Goal: Information Seeking & Learning: Learn about a topic

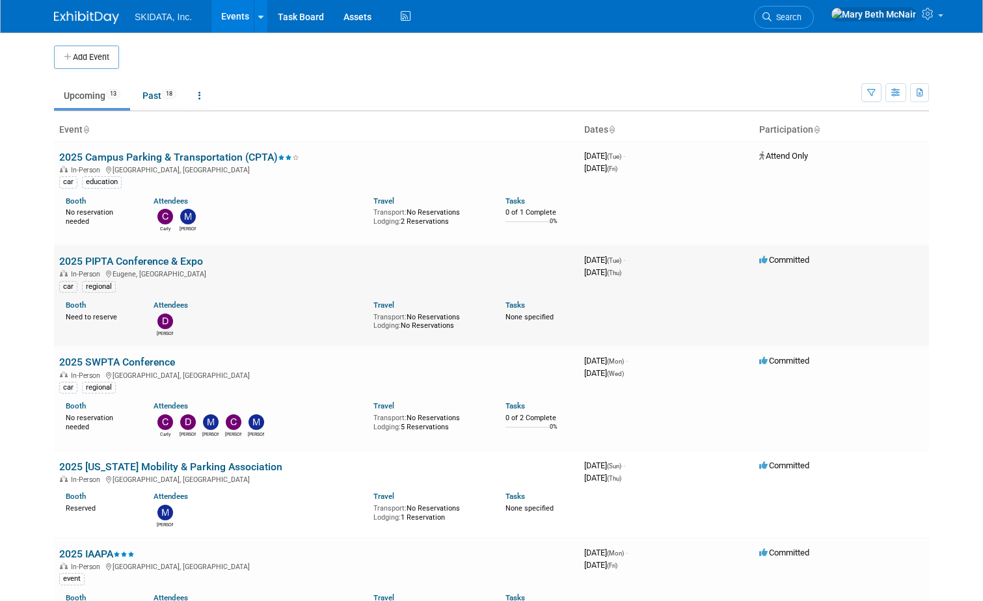
click at [133, 262] on link "2025 PIPTA Conference & Expo" at bounding box center [131, 261] width 144 height 12
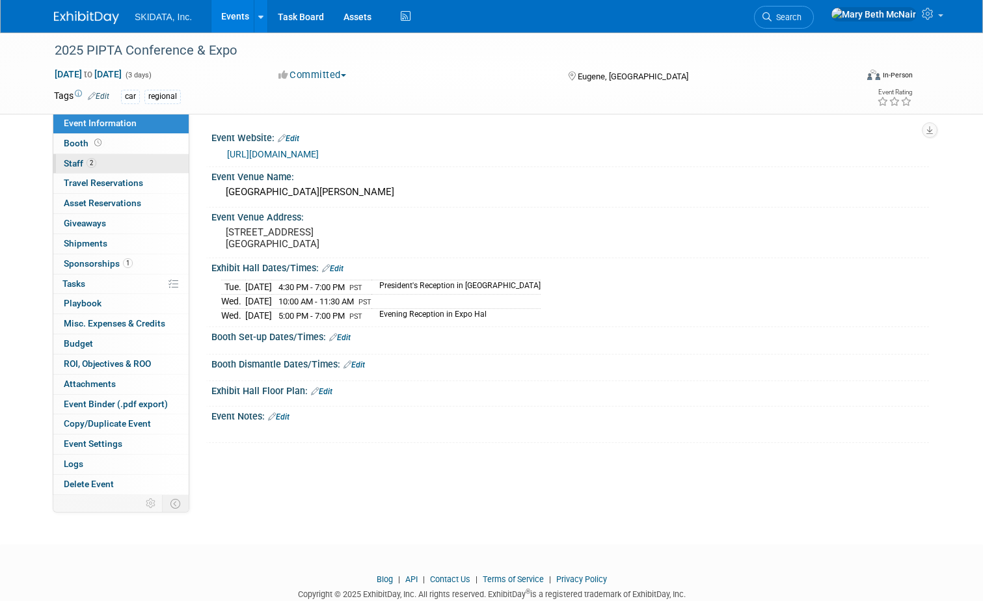
click at [72, 163] on span "Staff 2" at bounding box center [80, 163] width 33 height 10
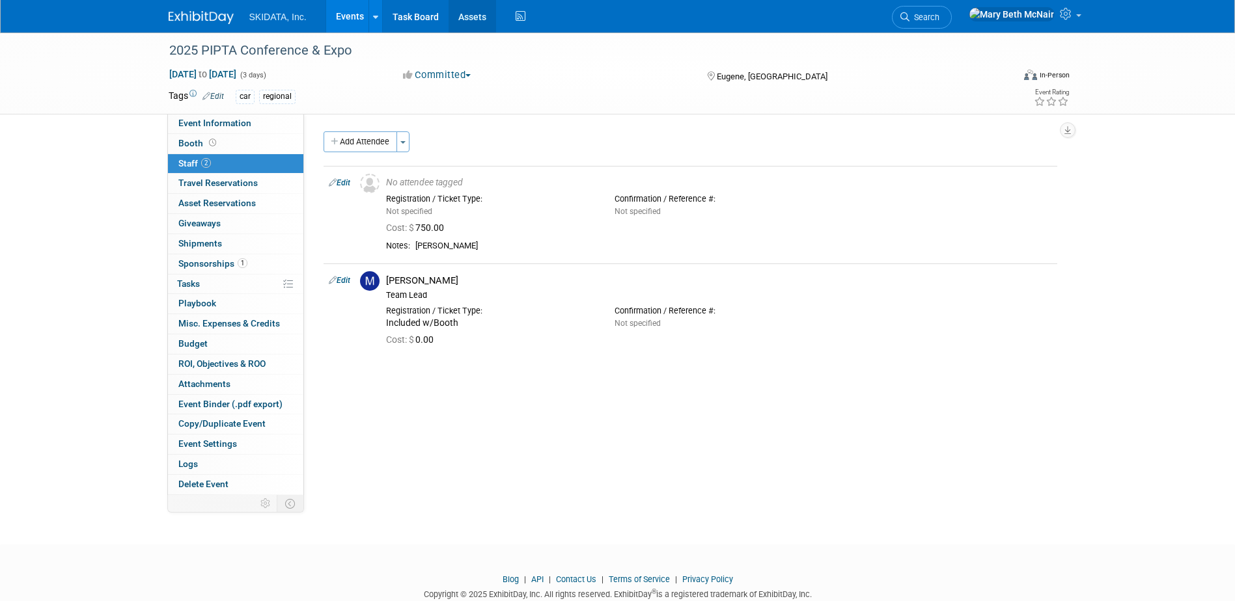
click at [471, 15] on link "Assets" at bounding box center [472, 16] width 48 height 33
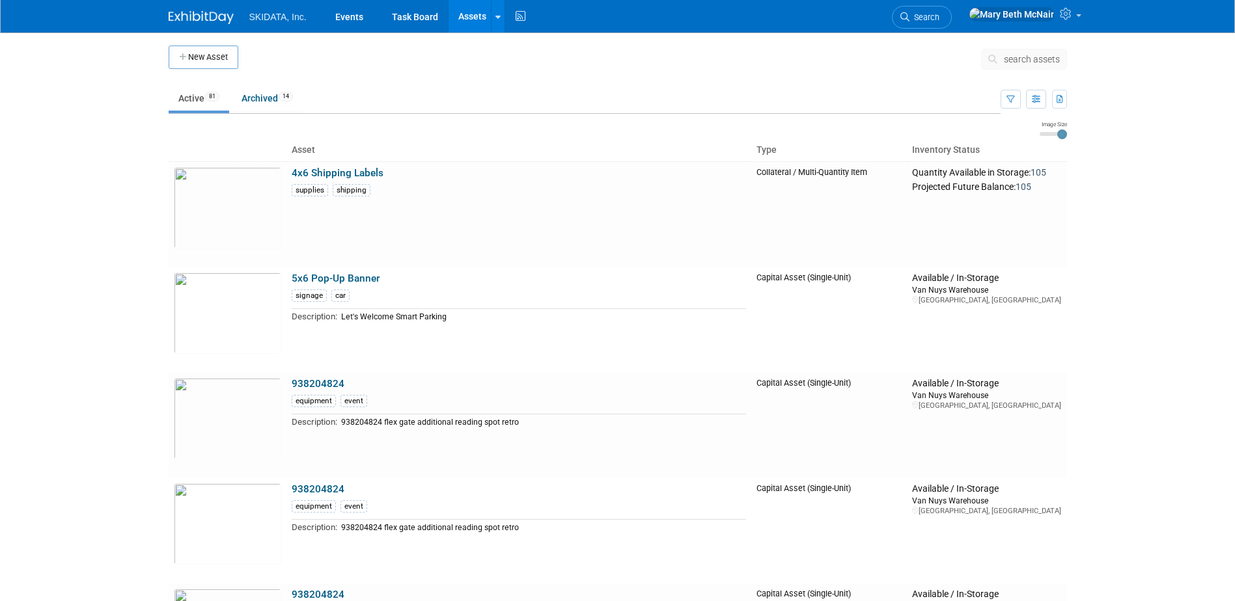
click at [1024, 58] on span "search assets" at bounding box center [1032, 59] width 56 height 10
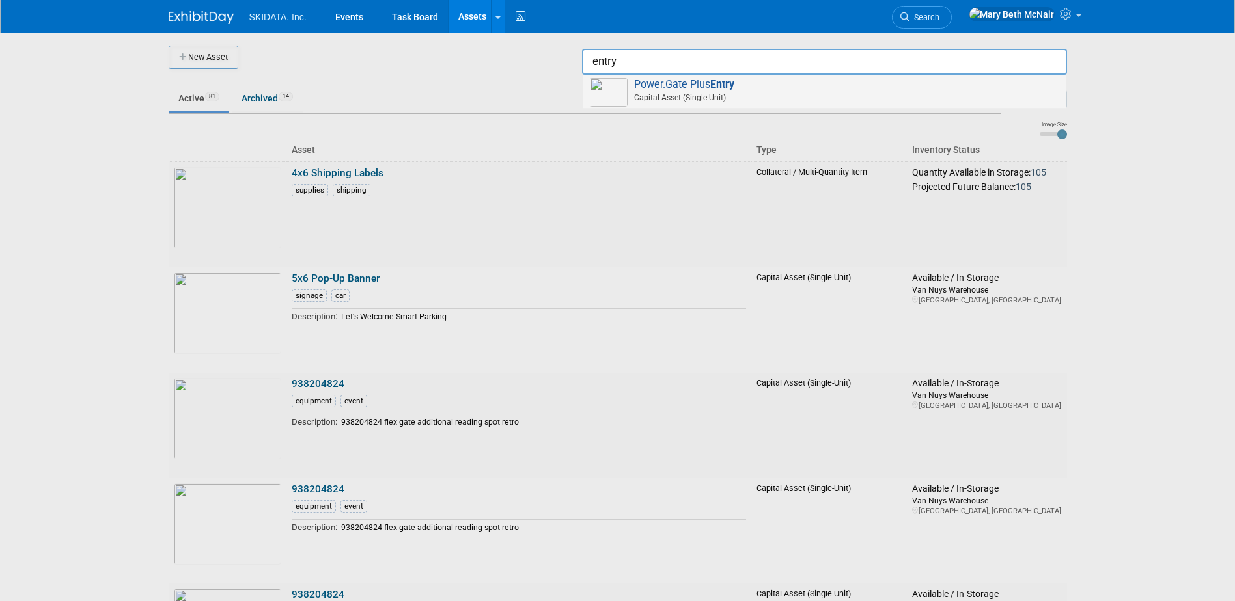
click at [799, 96] on span "Capital Asset (Single-Unit)" at bounding box center [826, 98] width 465 height 12
type input "Power.Gate Plus Entry"
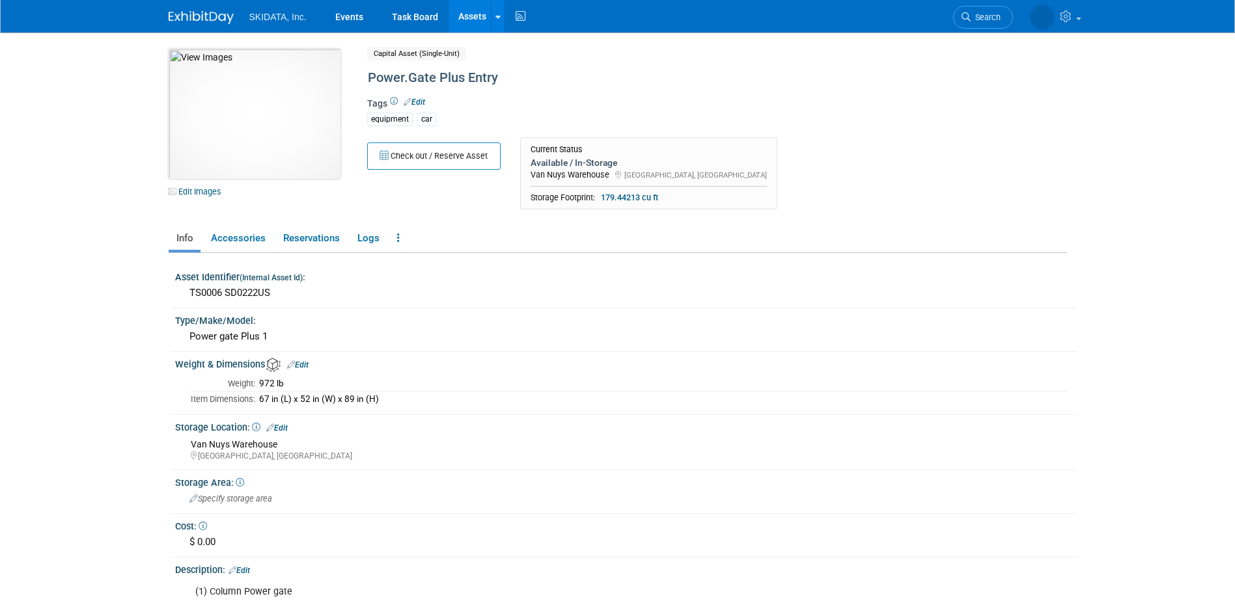
click at [264, 143] on img at bounding box center [255, 114] width 172 height 130
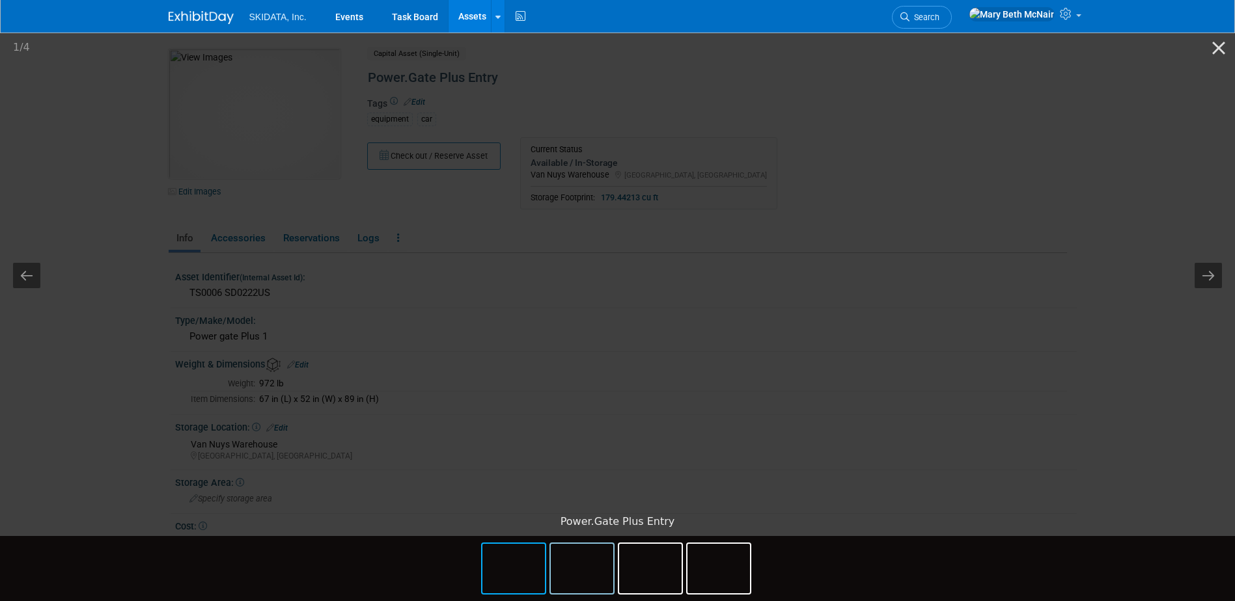
click at [591, 573] on img at bounding box center [582, 568] width 62 height 49
click at [729, 573] on img at bounding box center [718, 568] width 62 height 49
click at [520, 566] on img at bounding box center [513, 568] width 62 height 49
click at [597, 569] on img at bounding box center [582, 568] width 62 height 49
click at [1224, 48] on button "Close gallery" at bounding box center [1218, 48] width 33 height 31
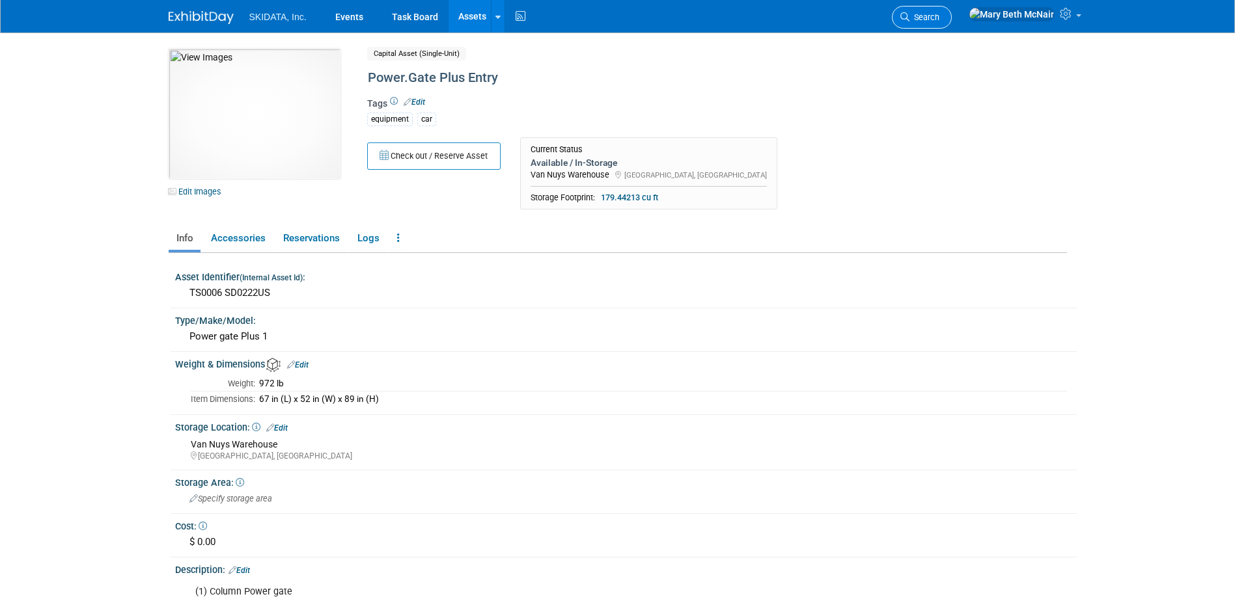
click at [939, 21] on span "Search" at bounding box center [924, 17] width 30 height 10
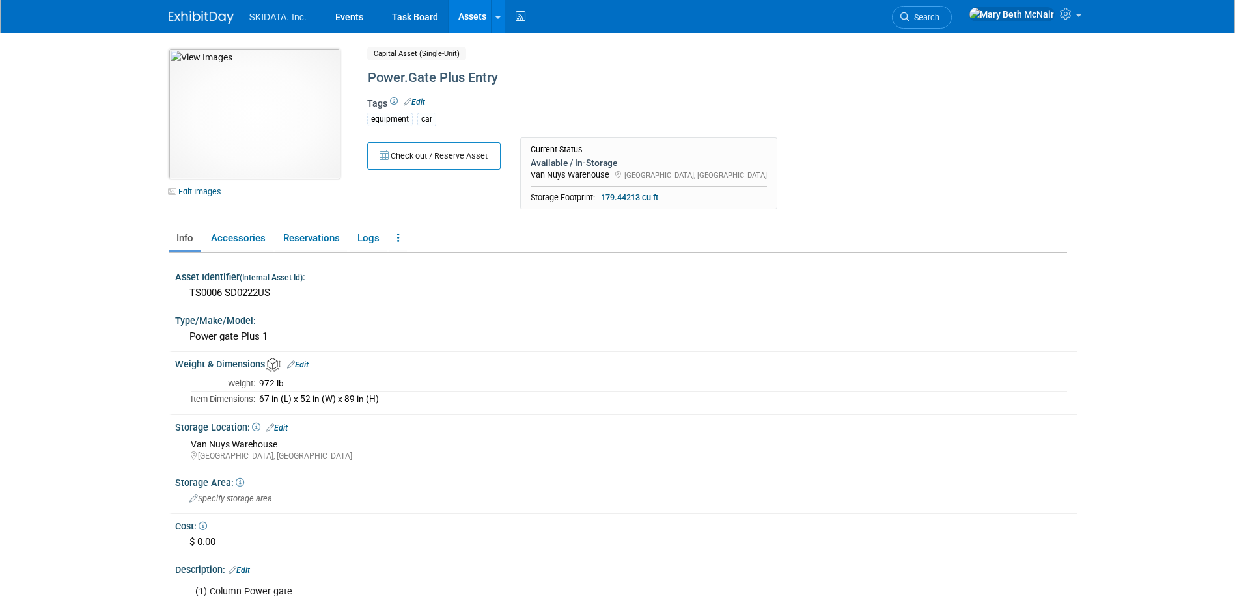
click at [466, 17] on link "Assets" at bounding box center [472, 16] width 48 height 33
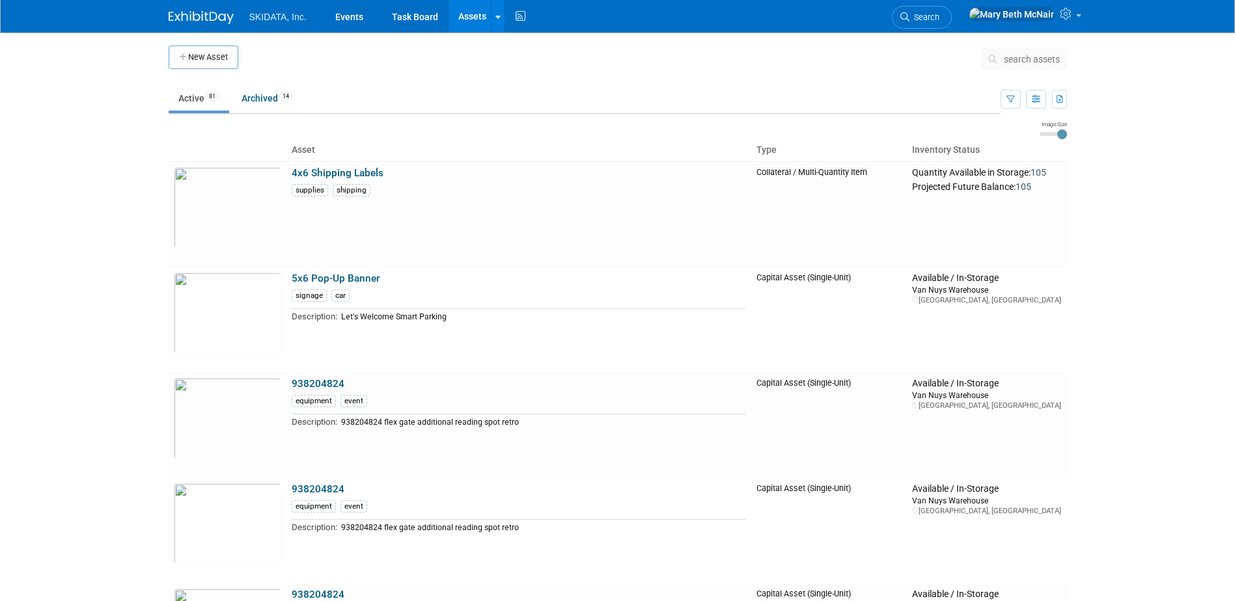
click at [1015, 52] on button "search assets" at bounding box center [1024, 59] width 86 height 21
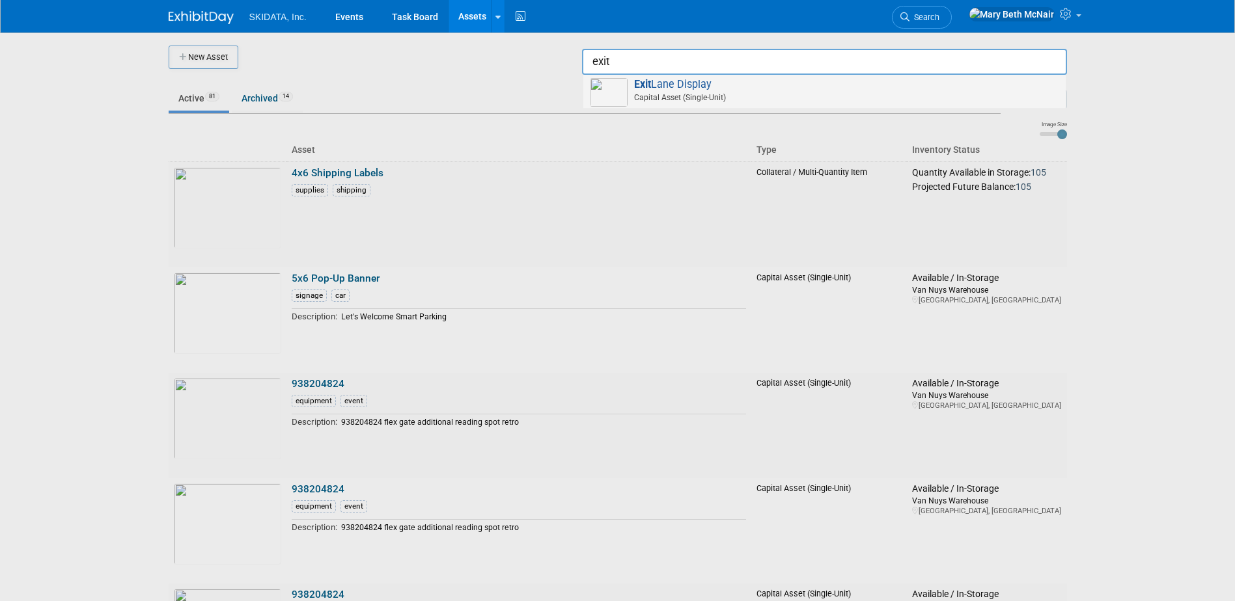
click at [704, 86] on span "Exit Lane Display Capital Asset (Single-Unit)" at bounding box center [824, 91] width 469 height 27
type input "Exit Lane Display"
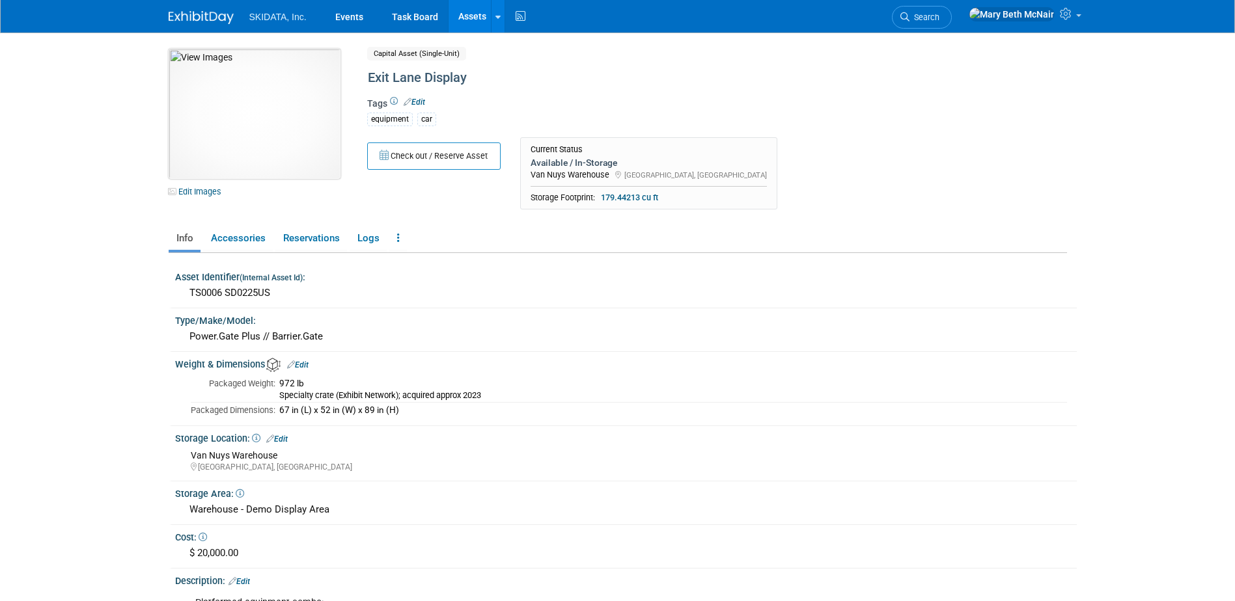
click at [273, 127] on img at bounding box center [255, 114] width 172 height 130
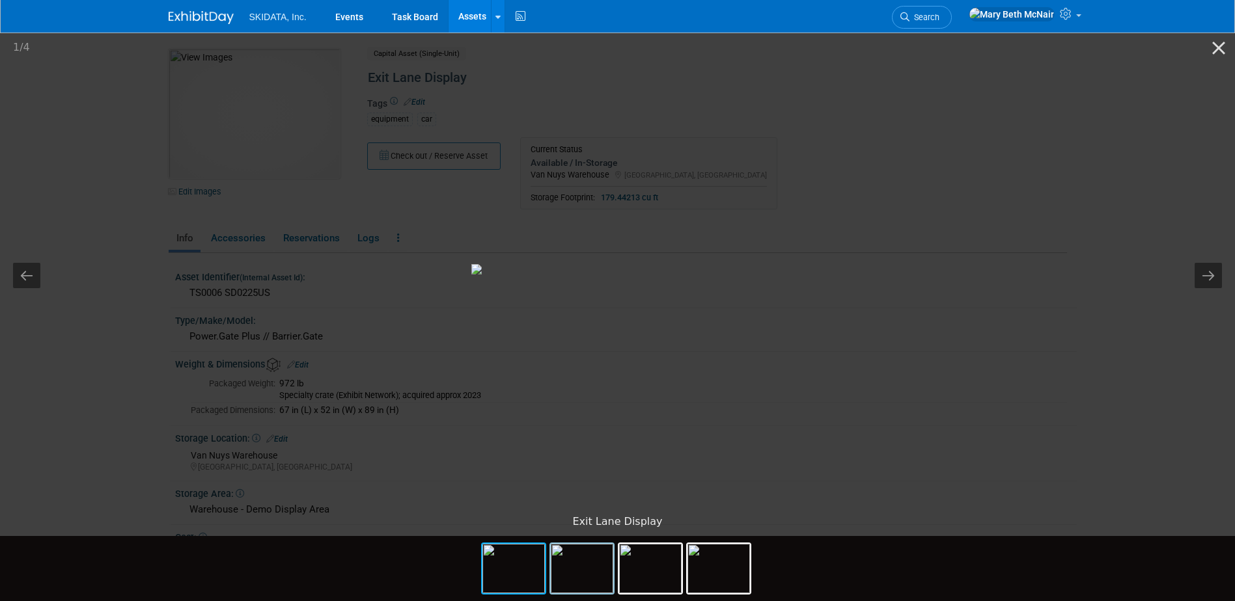
click at [591, 565] on img at bounding box center [582, 568] width 62 height 49
click at [642, 578] on img at bounding box center [650, 568] width 62 height 49
click at [735, 583] on img at bounding box center [718, 568] width 62 height 49
click at [590, 573] on img at bounding box center [582, 568] width 62 height 49
click at [651, 275] on img at bounding box center [617, 269] width 293 height 10
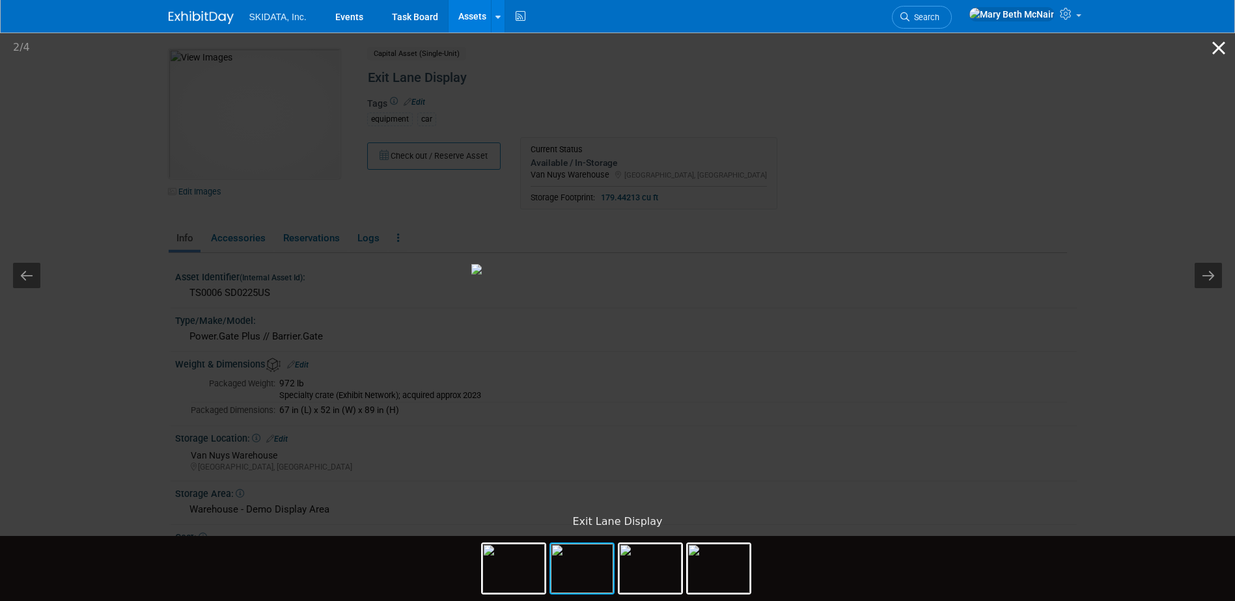
click at [1210, 51] on button "Close gallery" at bounding box center [1218, 48] width 33 height 31
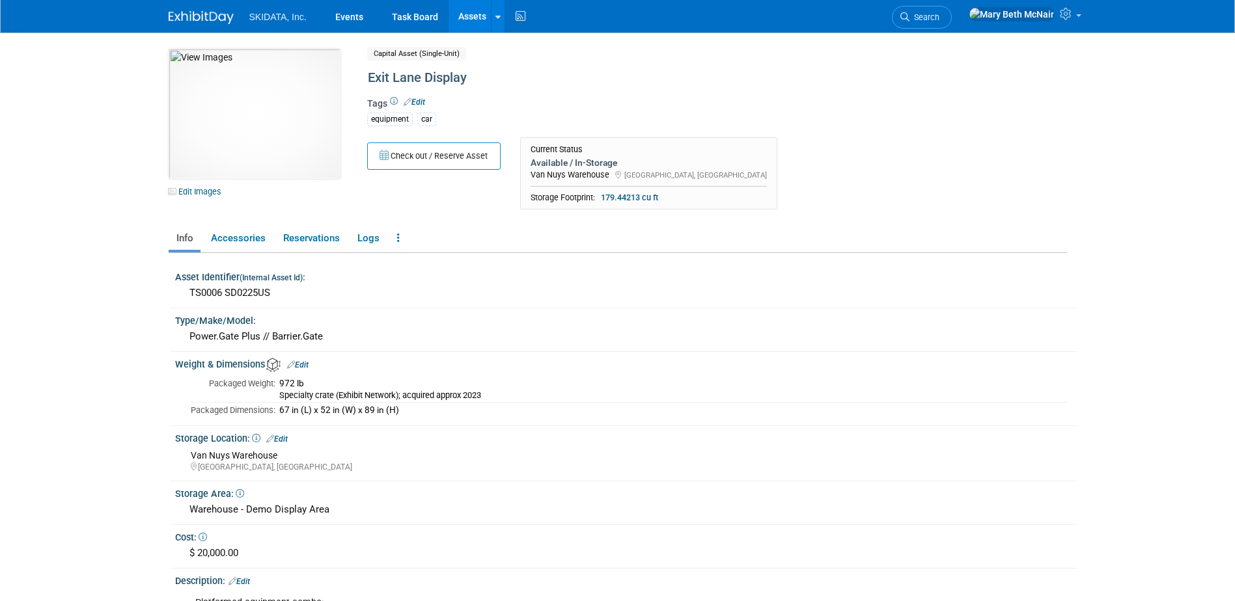
click at [468, 16] on link "Assets" at bounding box center [472, 16] width 48 height 33
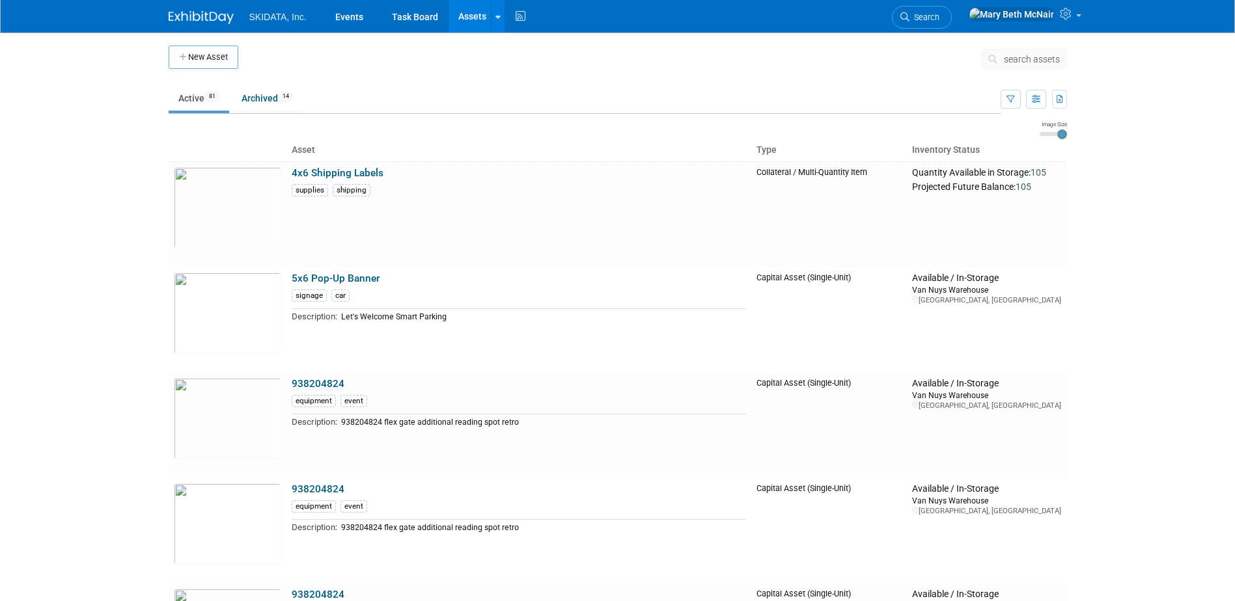
click at [1024, 59] on span "search assets" at bounding box center [1032, 59] width 56 height 10
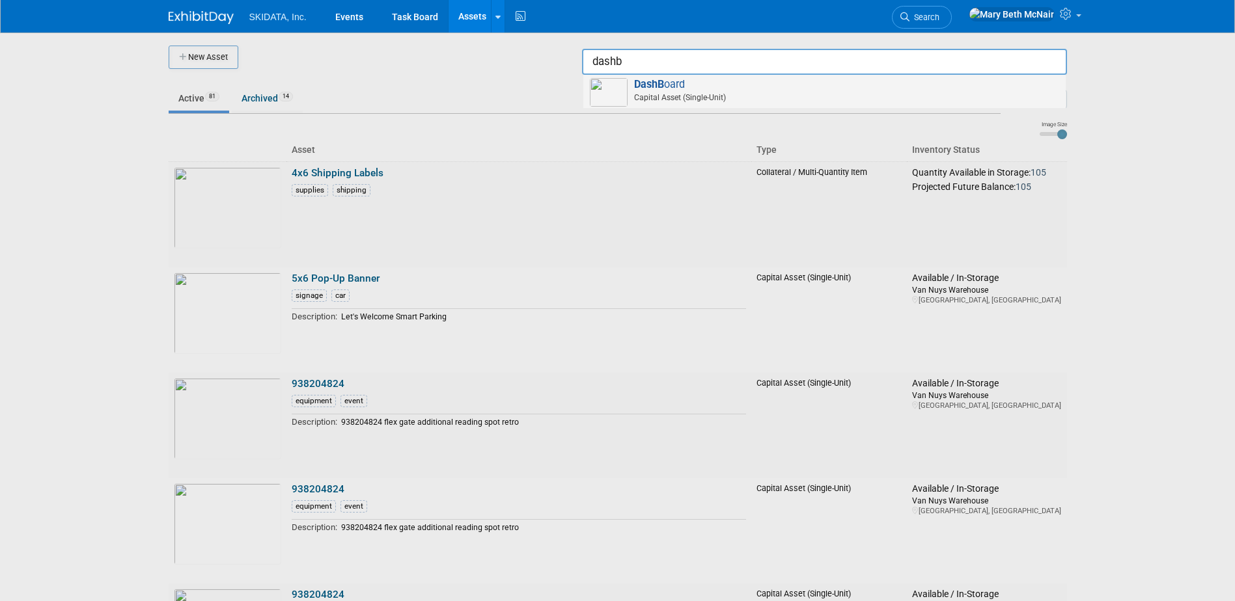
click at [681, 92] on span "Capital Asset (Single-Unit)" at bounding box center [826, 98] width 465 height 12
type input "DashBoard"
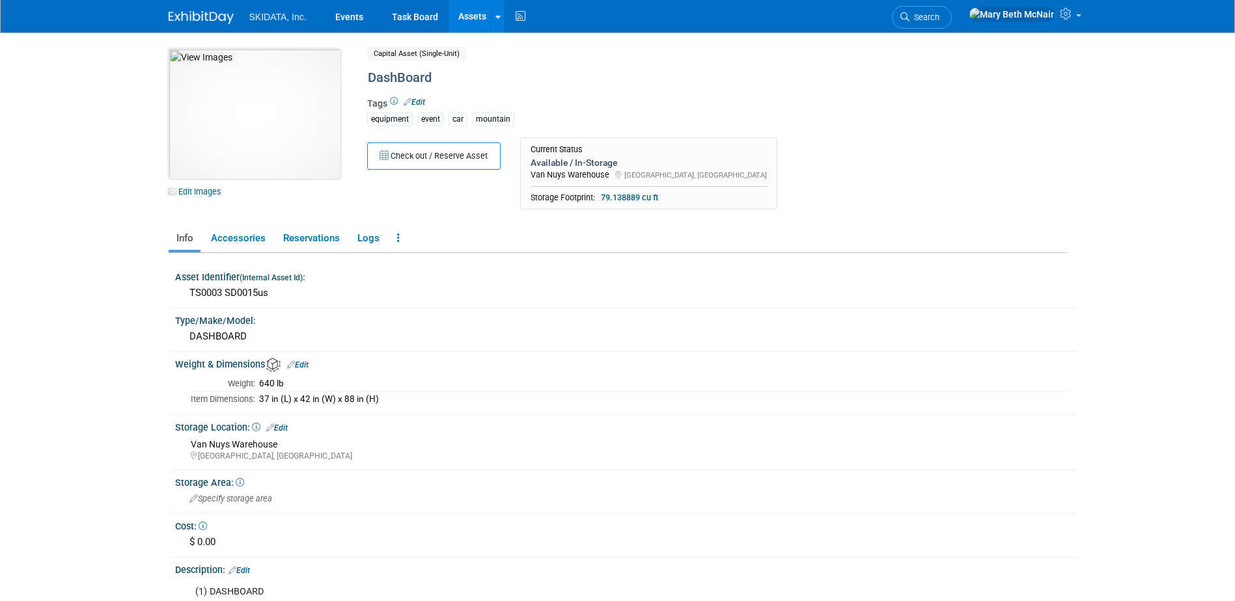
click at [259, 152] on img at bounding box center [255, 114] width 172 height 130
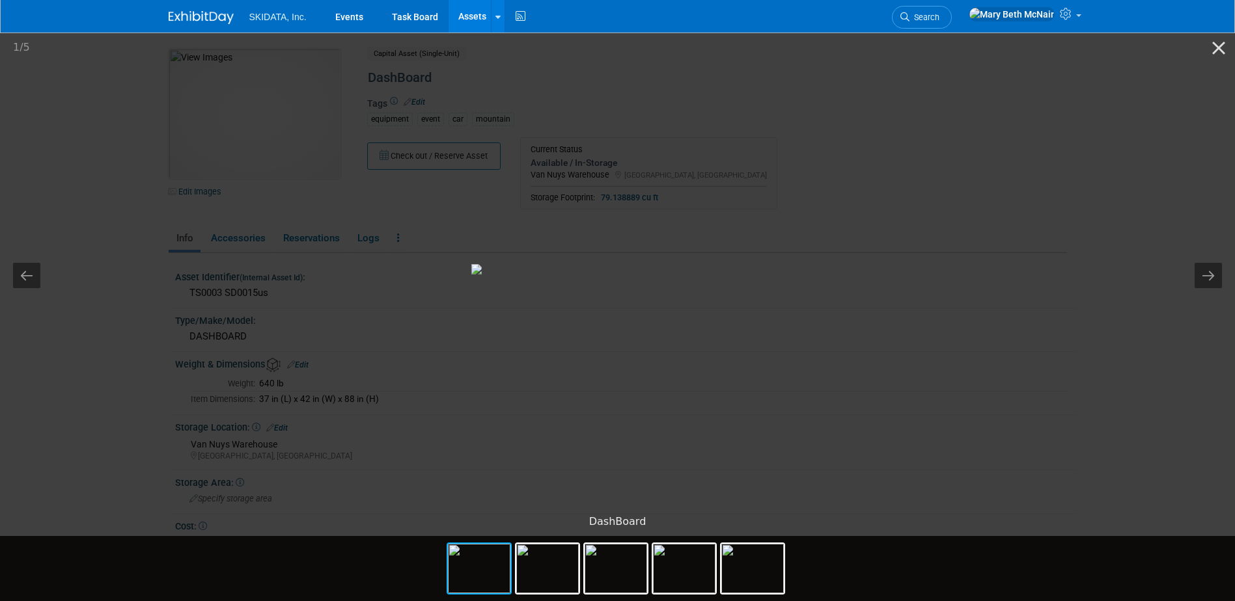
click at [658, 275] on img at bounding box center [617, 269] width 293 height 10
click at [685, 577] on img at bounding box center [684, 568] width 62 height 49
click at [755, 577] on img at bounding box center [752, 568] width 62 height 49
click at [485, 573] on img at bounding box center [479, 568] width 62 height 49
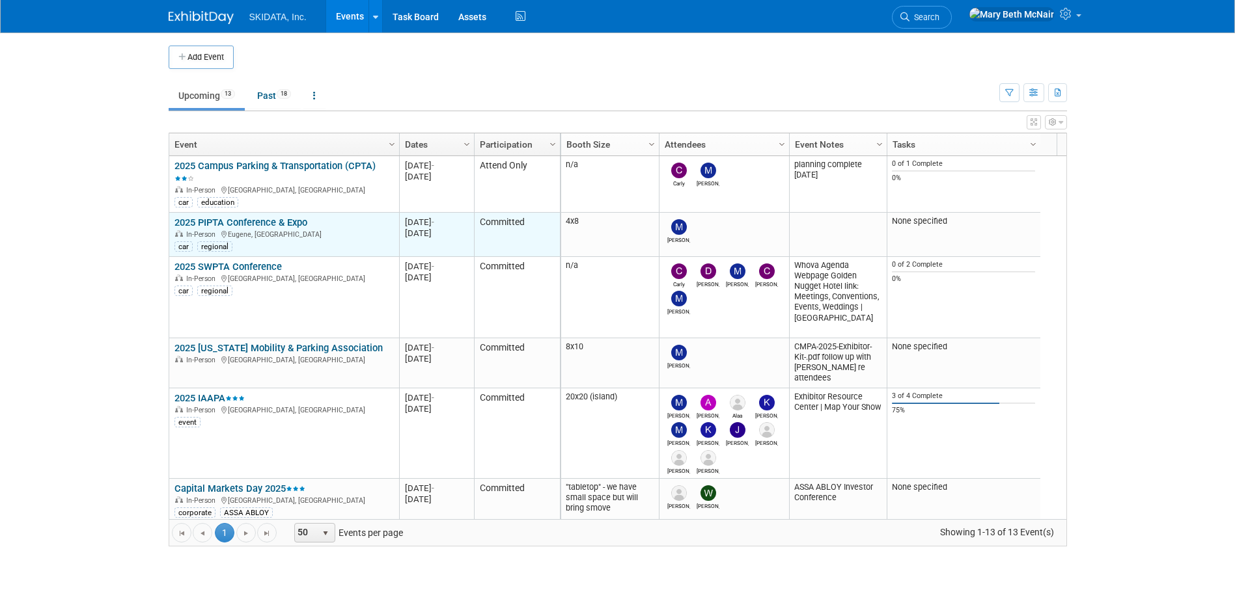
click at [292, 223] on link "2025 PIPTA Conference & Expo" at bounding box center [240, 223] width 133 height 12
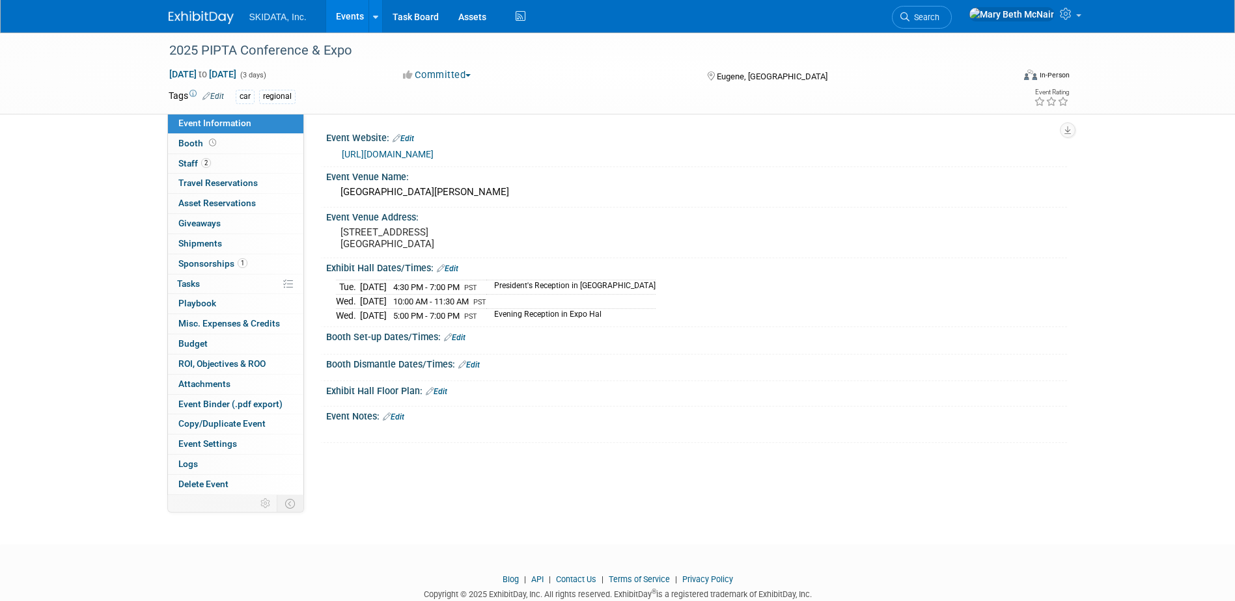
click at [433, 153] on link "[URL][DOMAIN_NAME]" at bounding box center [388, 154] width 92 height 10
